Goal: Task Accomplishment & Management: Manage account settings

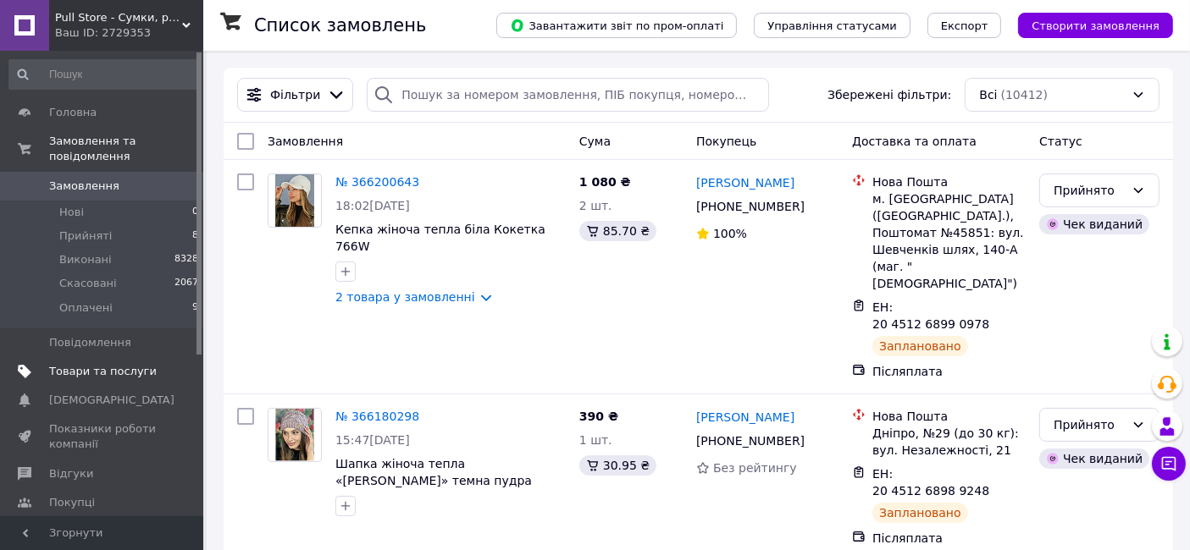
click at [86, 364] on span "Товари та послуги" at bounding box center [103, 371] width 108 height 15
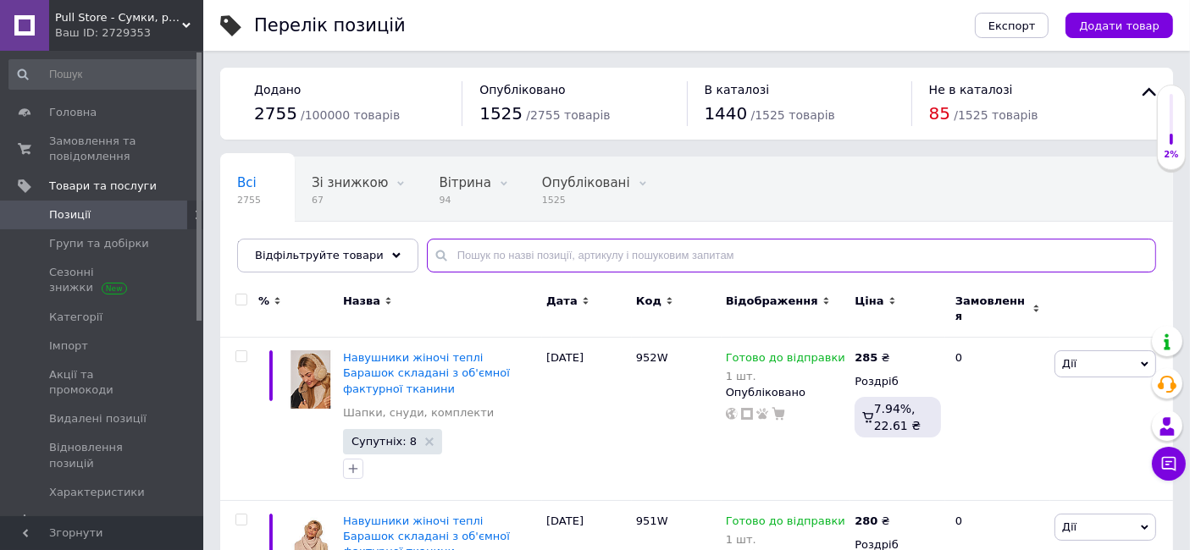
click at [497, 241] on input "text" at bounding box center [791, 256] width 729 height 34
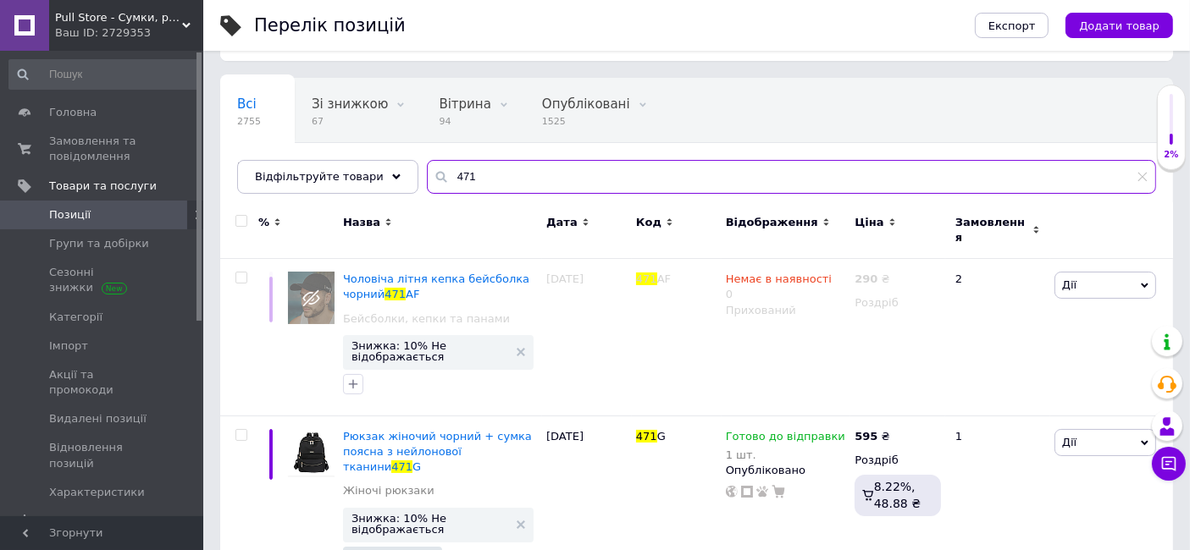
scroll to position [130, 0]
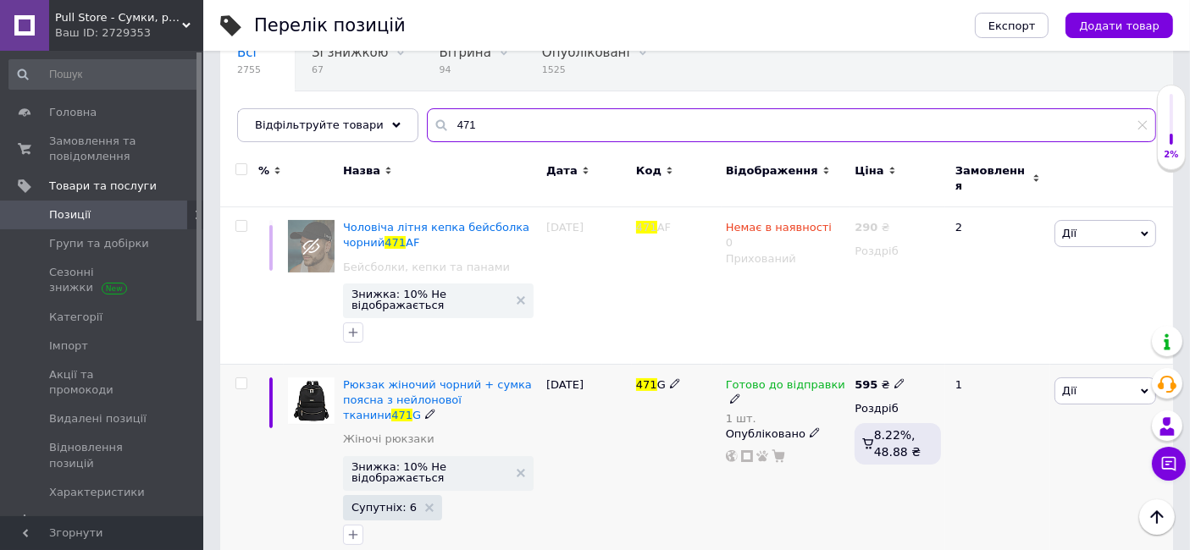
type input "471"
click at [740, 394] on icon at bounding box center [735, 399] width 10 height 10
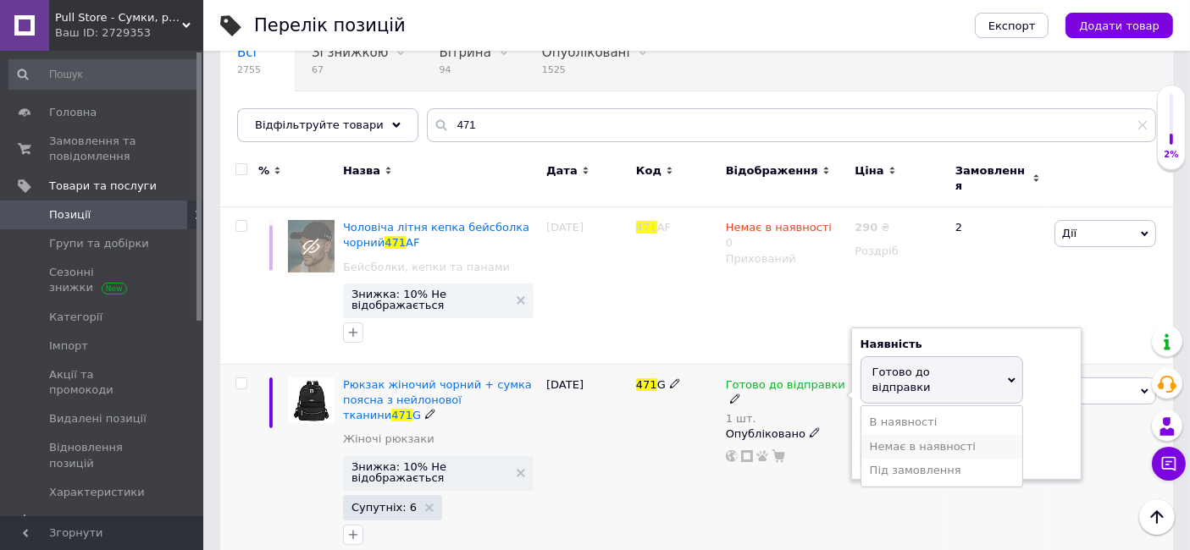
click at [877, 435] on li "Немає в наявності" at bounding box center [941, 447] width 161 height 24
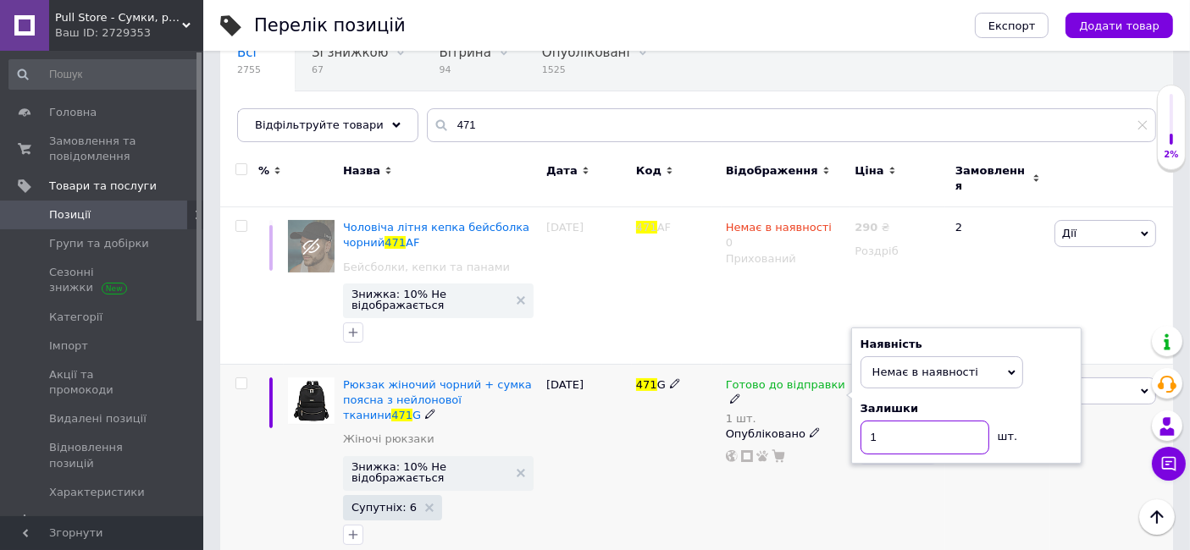
click at [877, 421] on input "1" at bounding box center [924, 438] width 129 height 34
type input "0"
click at [650, 423] on div "471 G" at bounding box center [677, 465] width 90 height 202
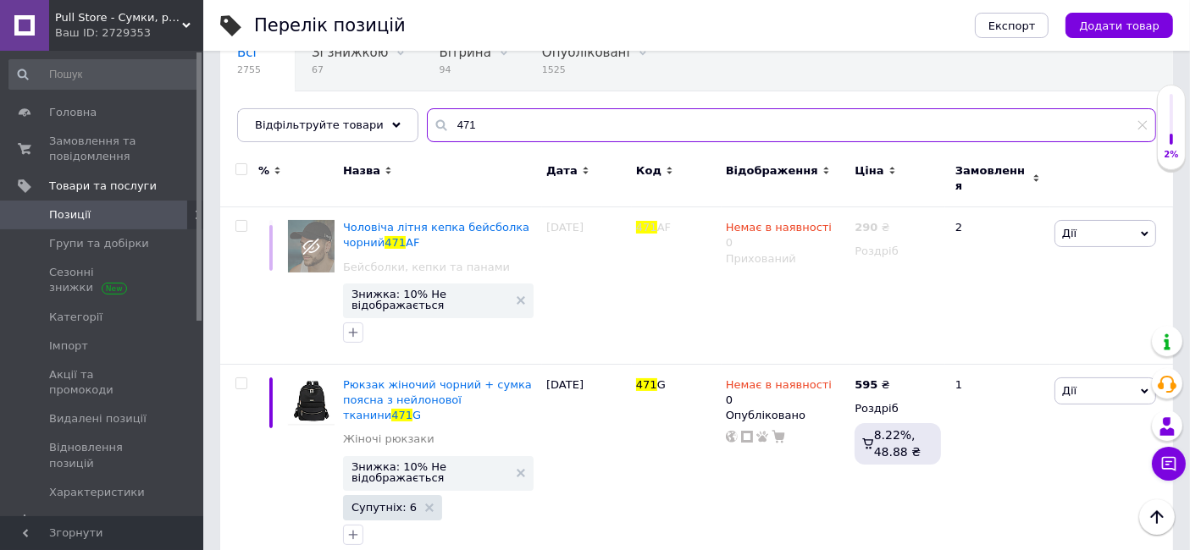
click at [477, 118] on input "471" at bounding box center [791, 125] width 729 height 34
type input "4"
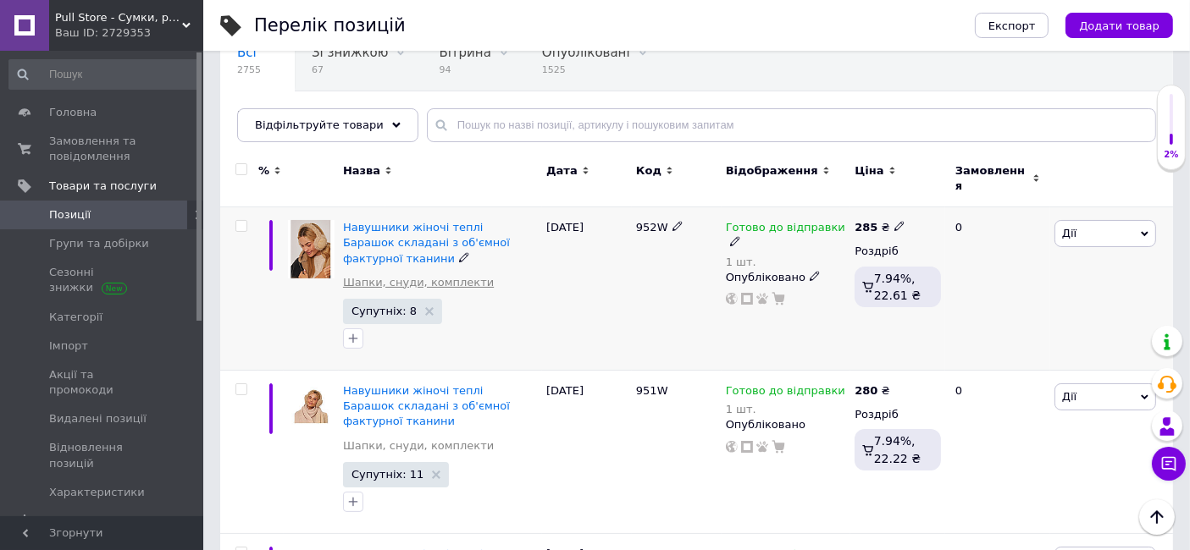
click at [457, 275] on link "Шапки, снуди, комплекти" at bounding box center [418, 282] width 151 height 15
